Goal: Task Accomplishment & Management: Use online tool/utility

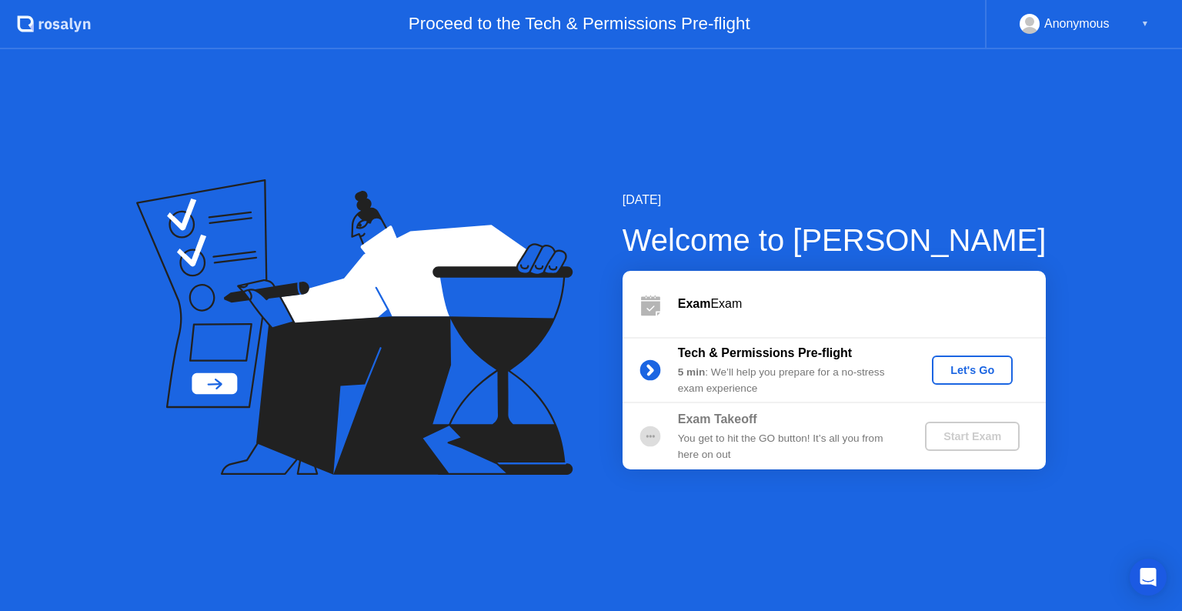
click at [960, 434] on div "Start Exam" at bounding box center [972, 436] width 82 height 12
click at [973, 372] on div "Let's Go" at bounding box center [972, 370] width 68 height 12
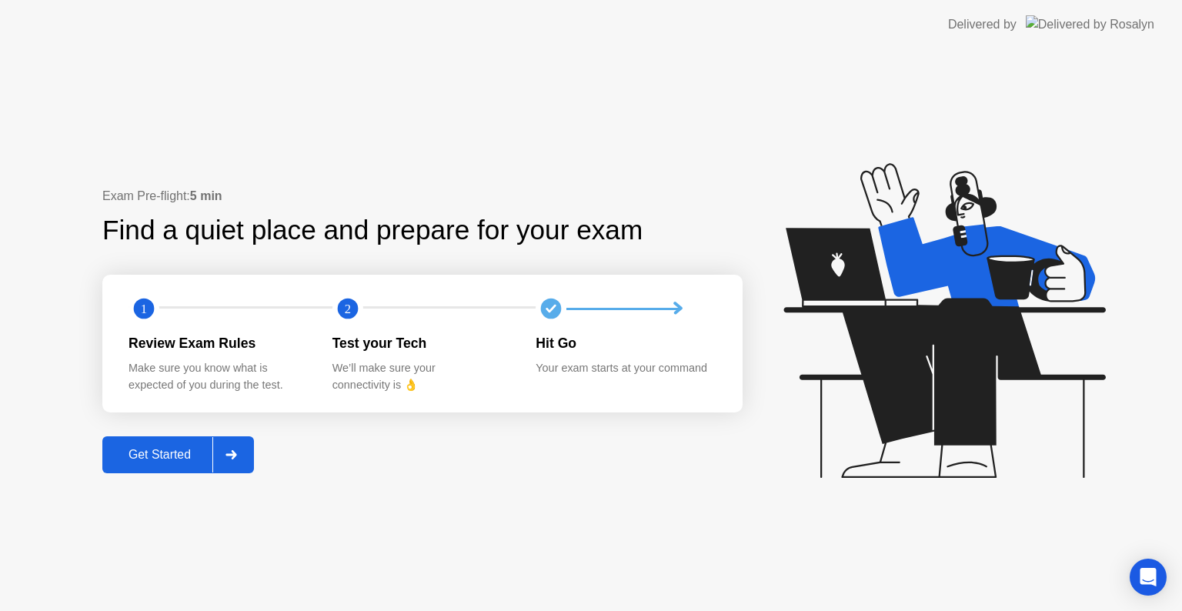
click at [202, 441] on button "Get Started" at bounding box center [178, 454] width 152 height 37
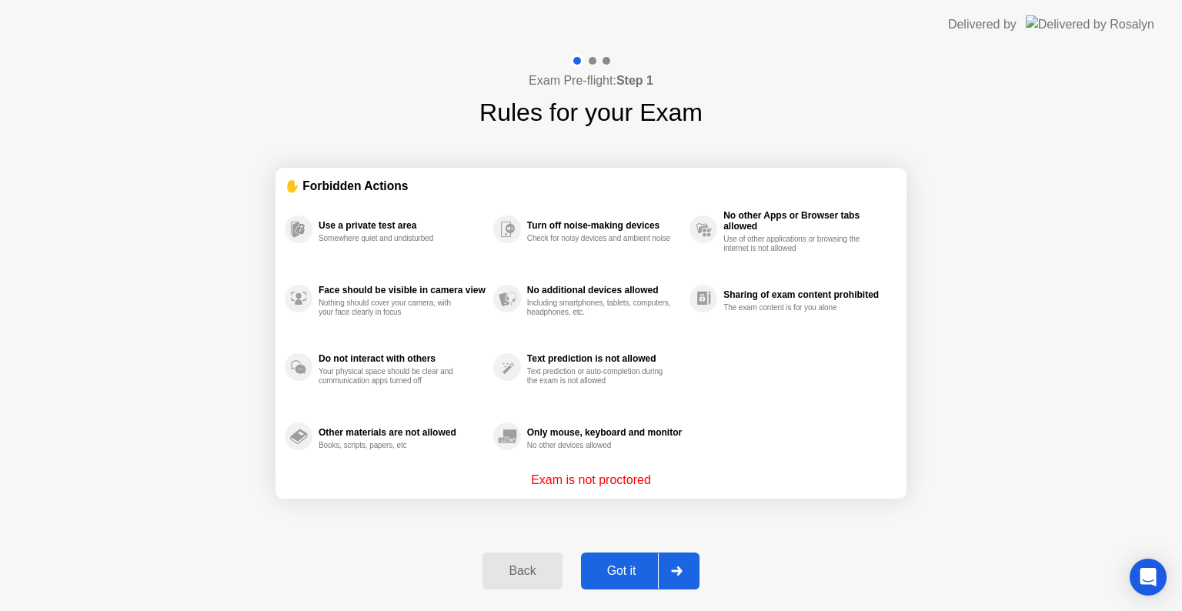
click at [618, 560] on button "Got it" at bounding box center [640, 570] width 119 height 37
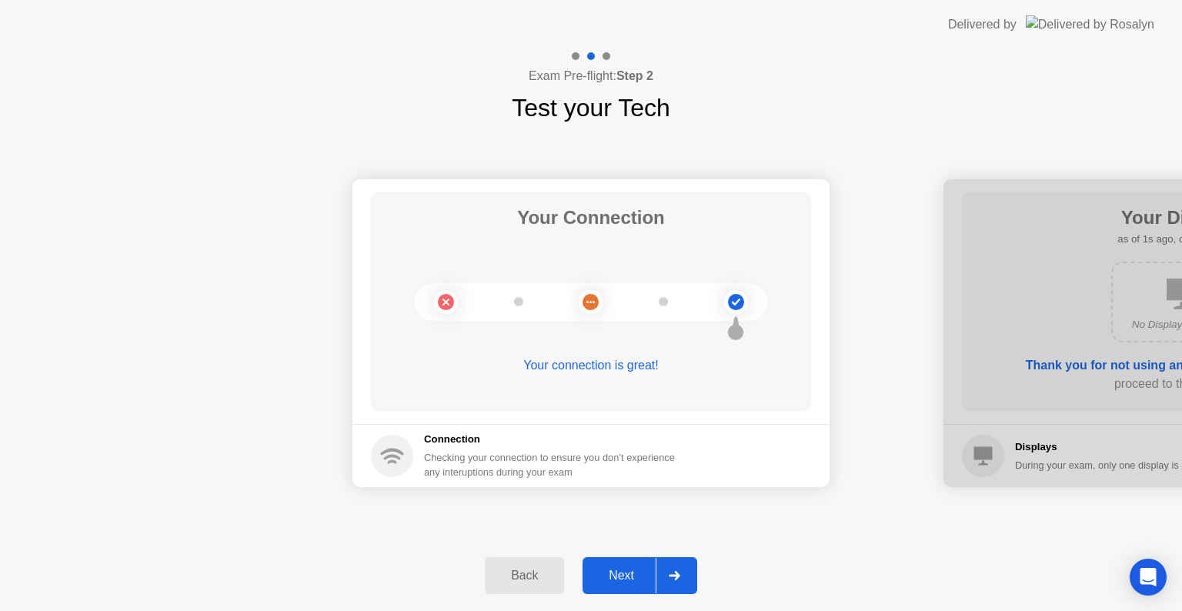
click at [683, 576] on div at bounding box center [674, 575] width 37 height 35
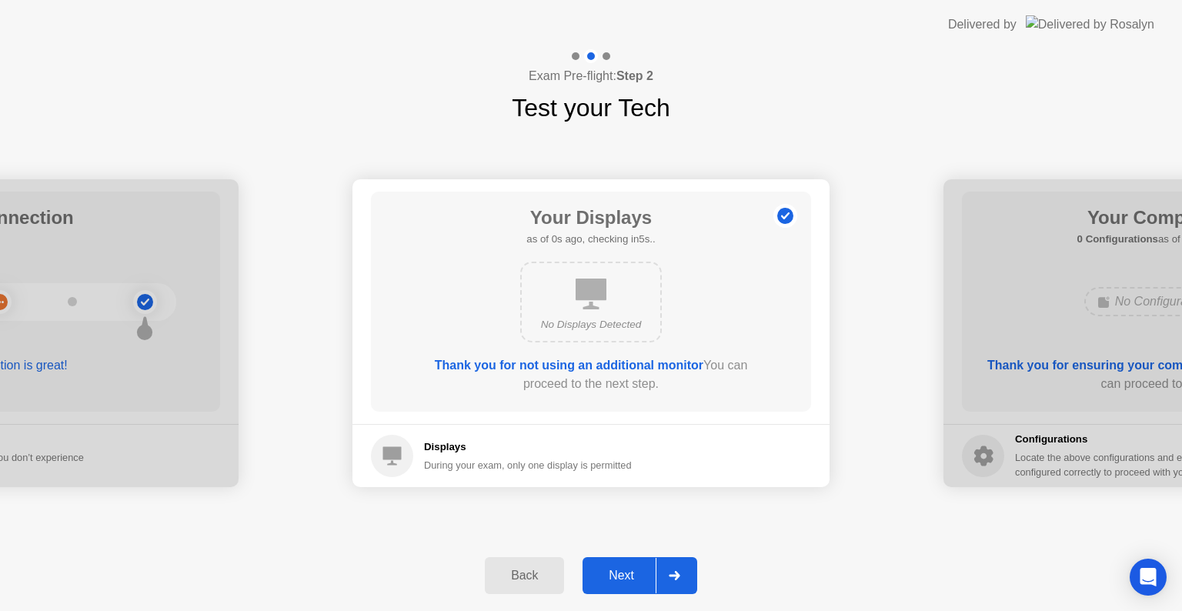
click at [683, 576] on div at bounding box center [674, 575] width 37 height 35
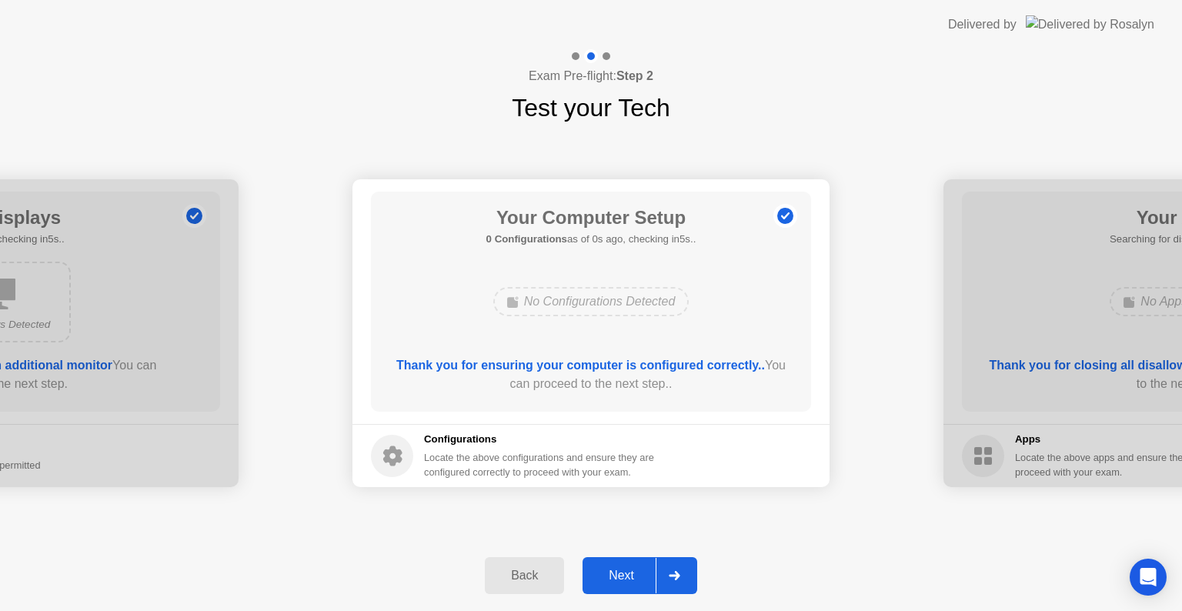
click at [683, 576] on div at bounding box center [674, 575] width 37 height 35
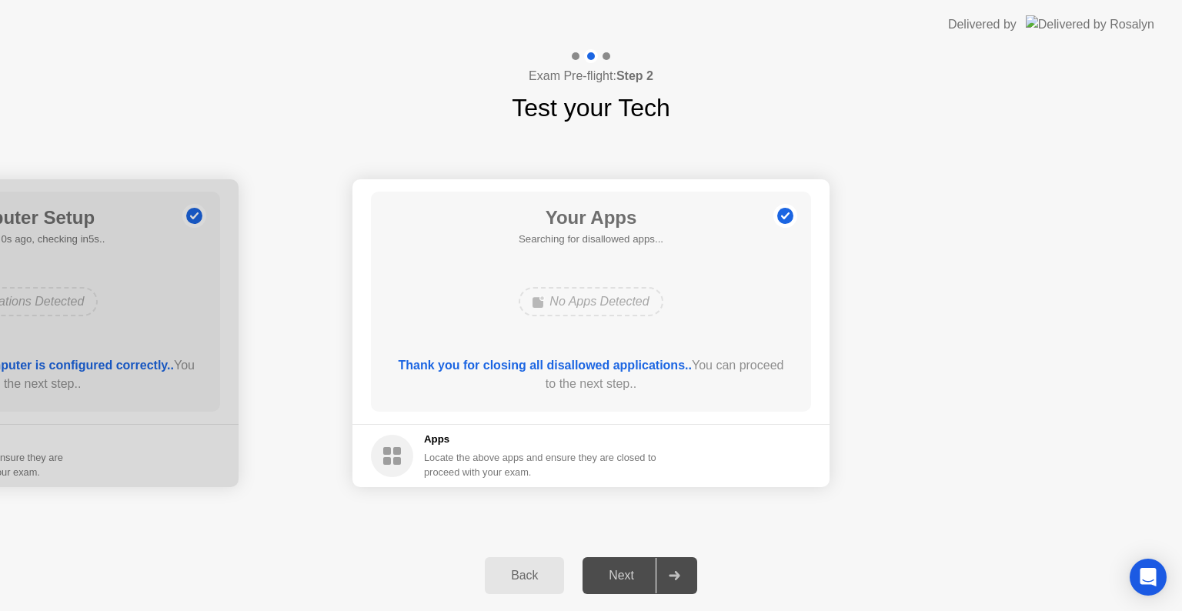
click at [683, 576] on div at bounding box center [674, 575] width 37 height 35
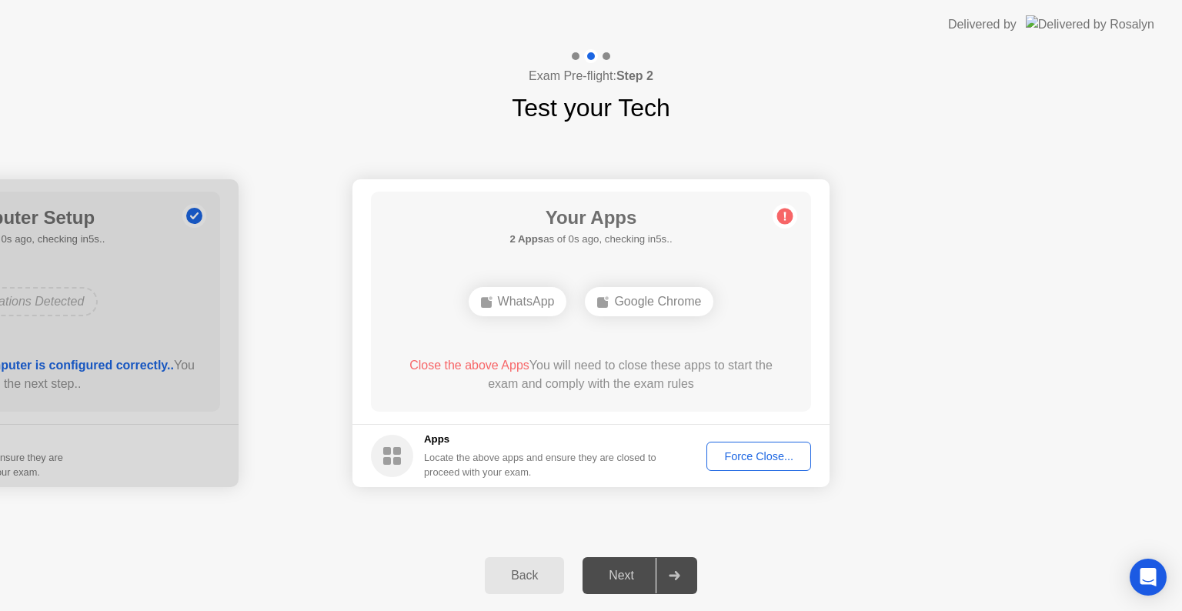
click at [683, 576] on div at bounding box center [674, 575] width 37 height 35
click at [749, 451] on div "Force Close..." at bounding box center [759, 456] width 94 height 12
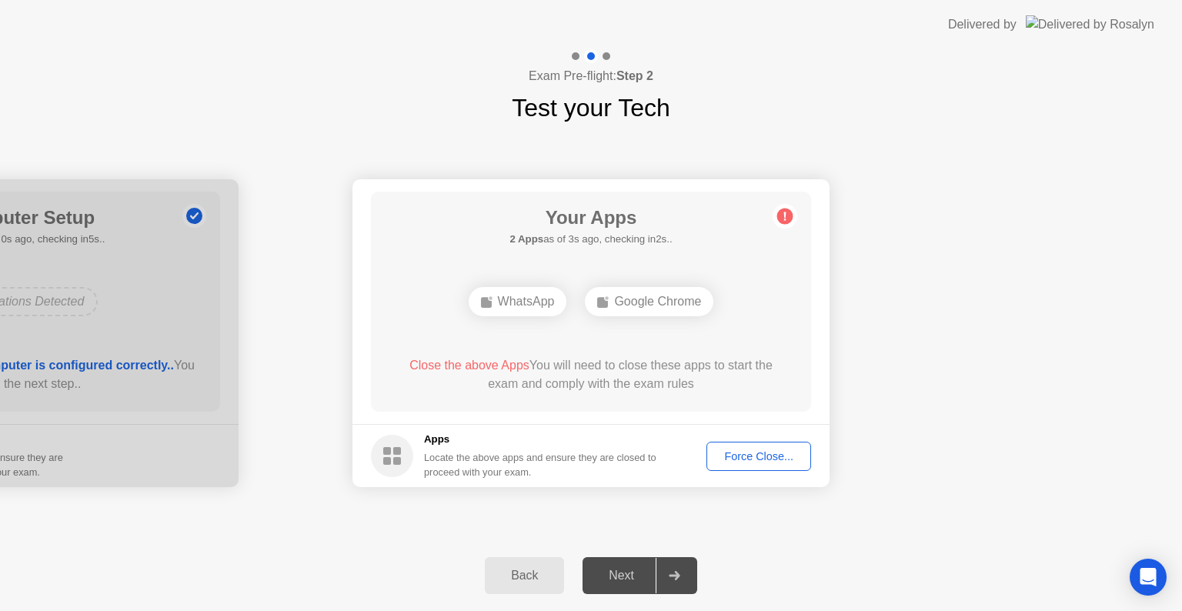
click at [787, 450] on div "Force Close..." at bounding box center [759, 456] width 94 height 12
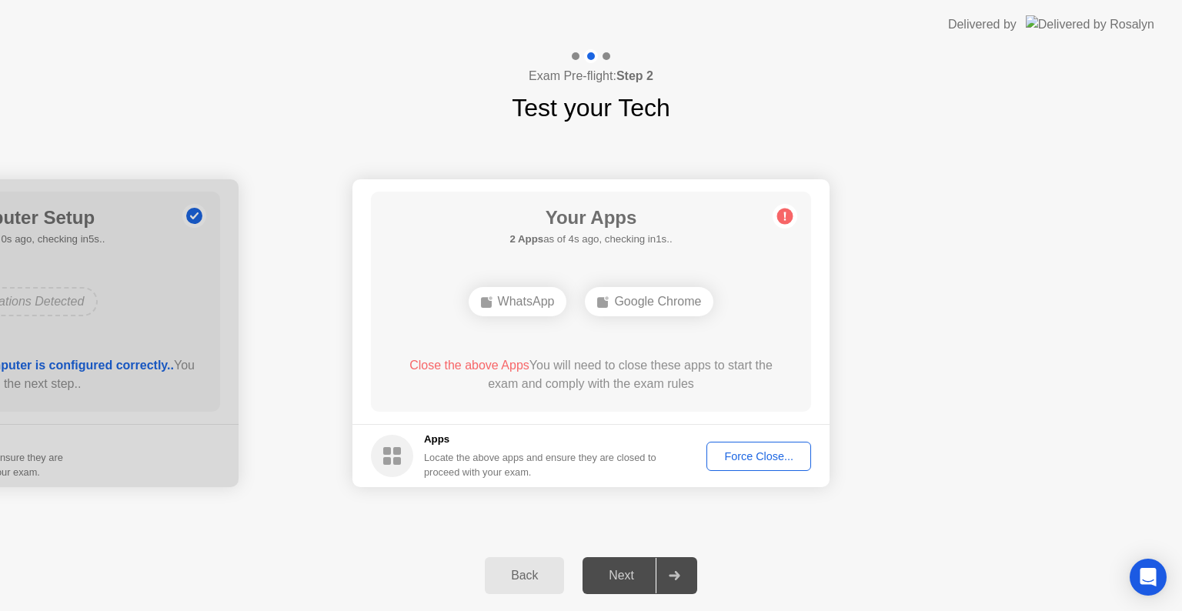
click at [757, 466] on button "Force Close..." at bounding box center [758, 456] width 105 height 29
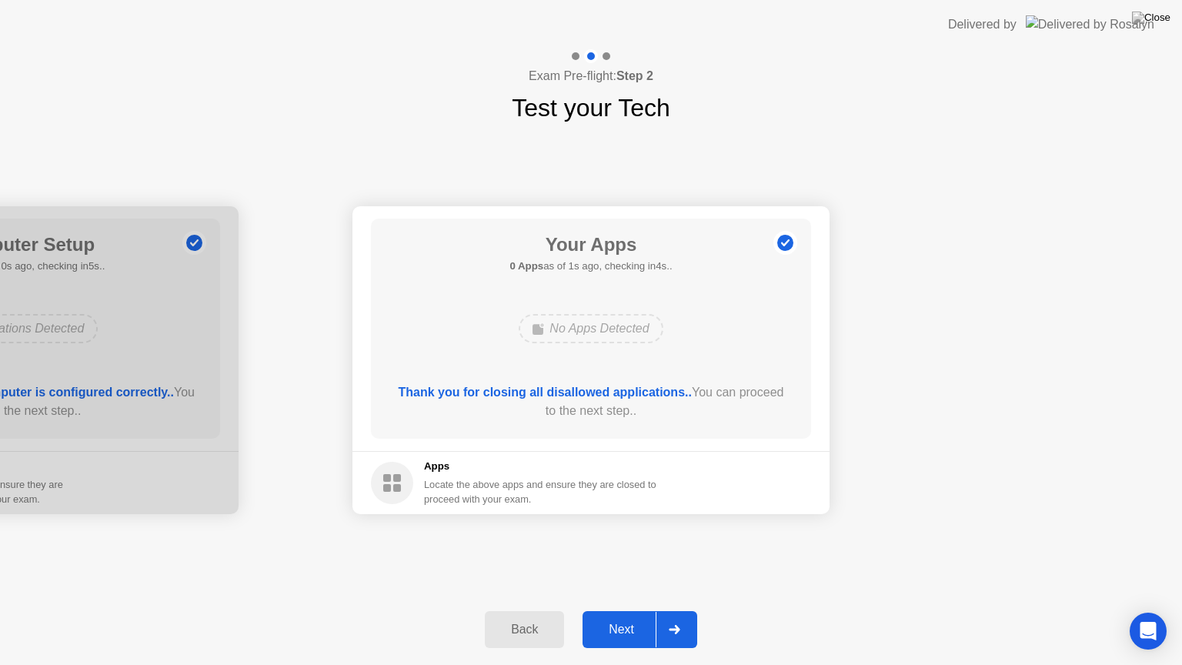
click at [634, 610] on div "Next" at bounding box center [621, 630] width 68 height 14
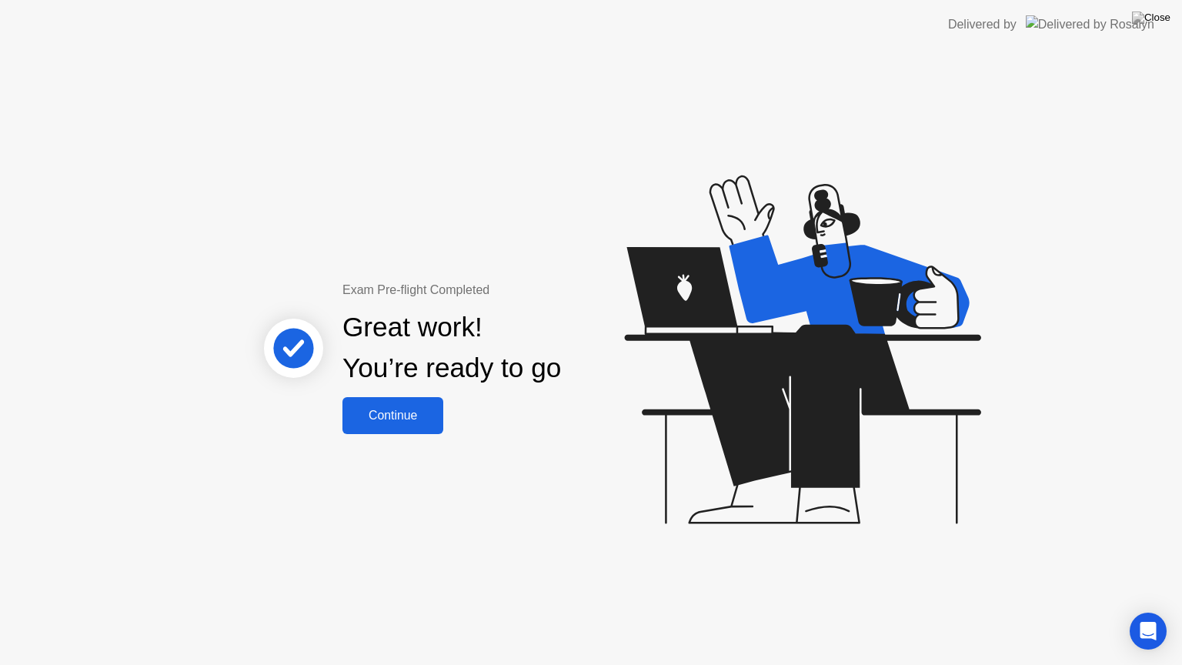
click at [387, 419] on div "Continue" at bounding box center [393, 416] width 92 height 14
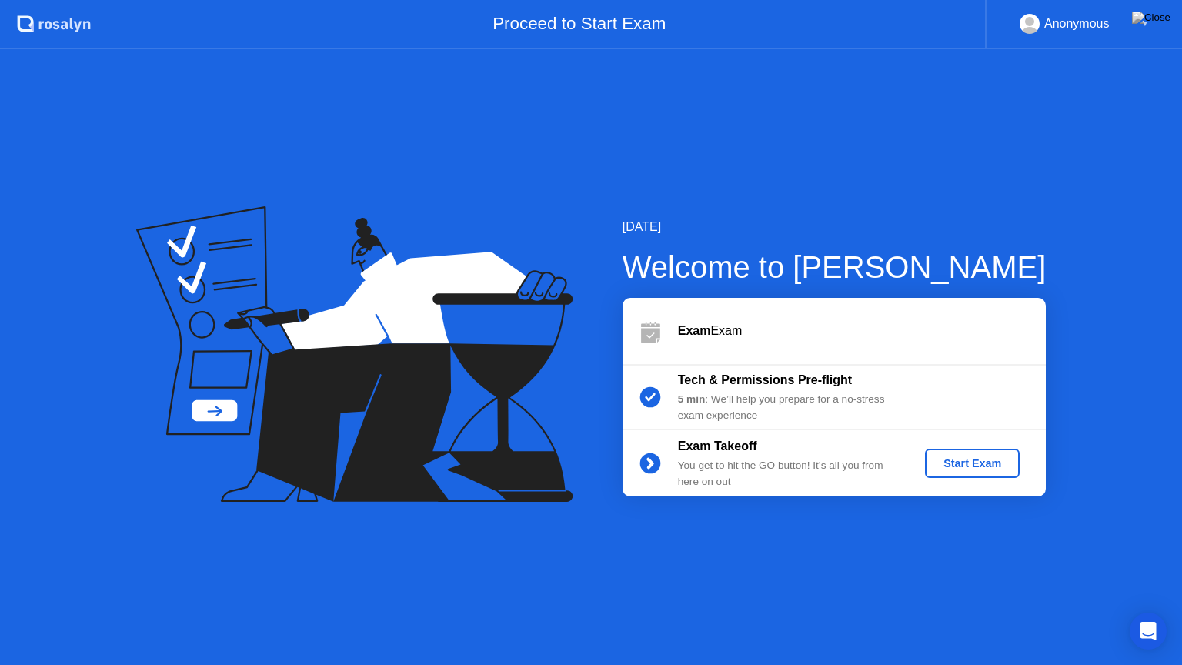
click at [956, 469] on div "Start Exam" at bounding box center [972, 463] width 82 height 12
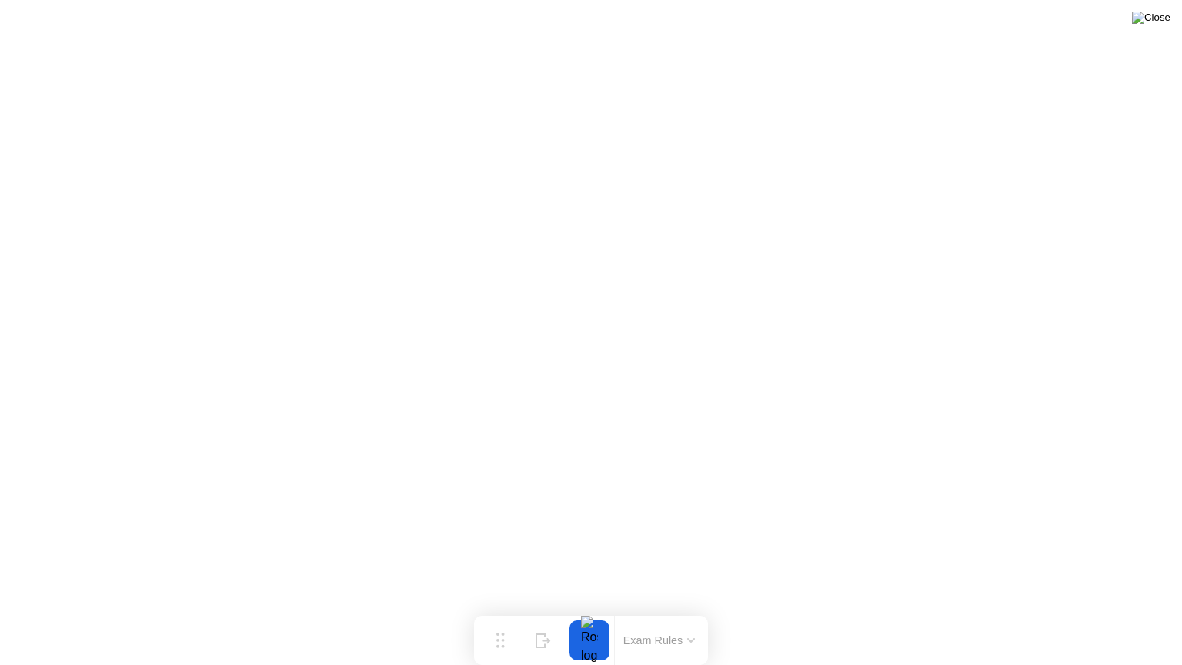
click at [1159, 24] on img at bounding box center [1151, 18] width 38 height 12
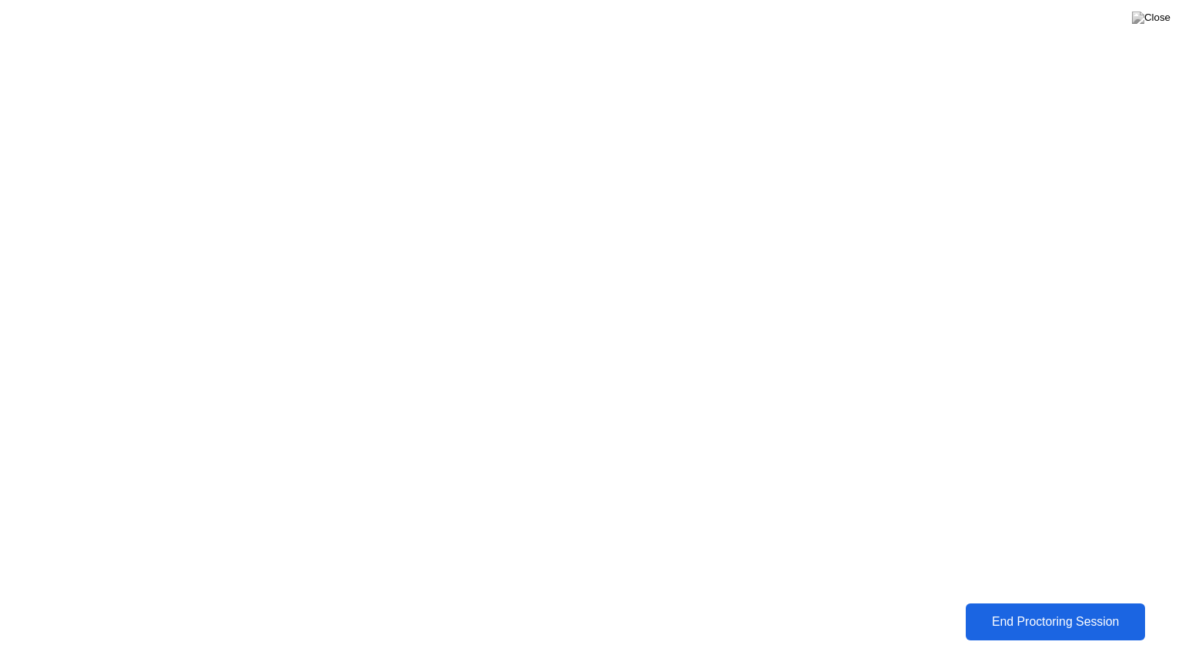
click at [1057, 610] on div "End Proctoring Session" at bounding box center [1055, 622] width 171 height 14
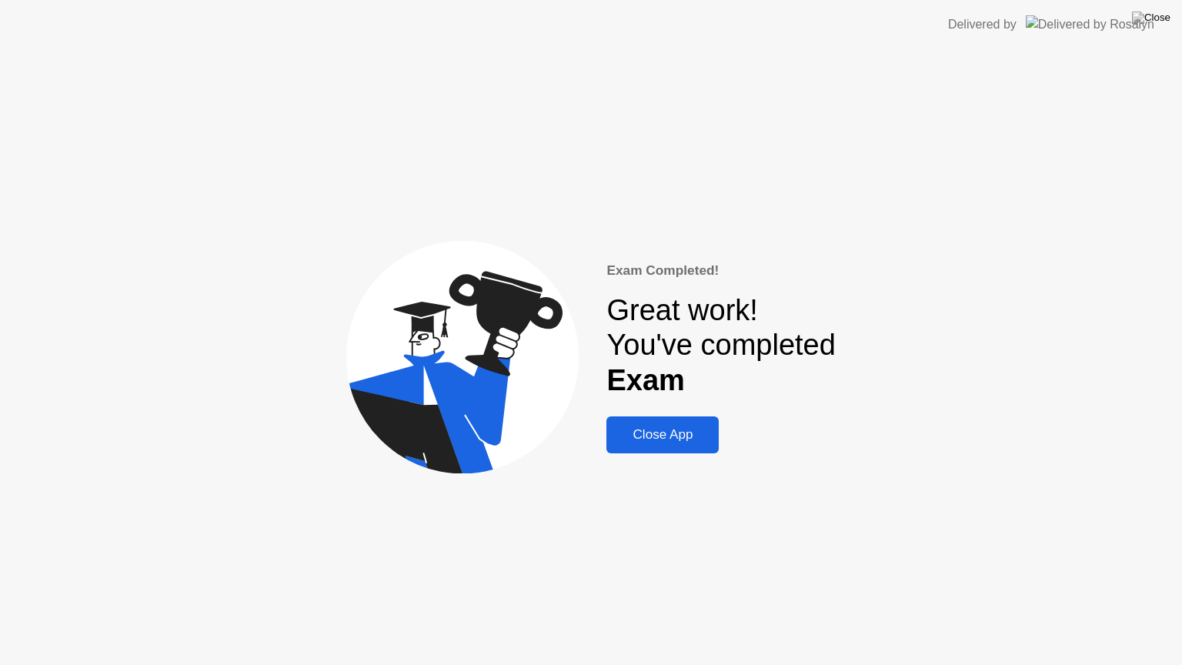
click at [674, 438] on div "Close App" at bounding box center [662, 434] width 103 height 15
